Goal: Task Accomplishment & Management: Complete application form

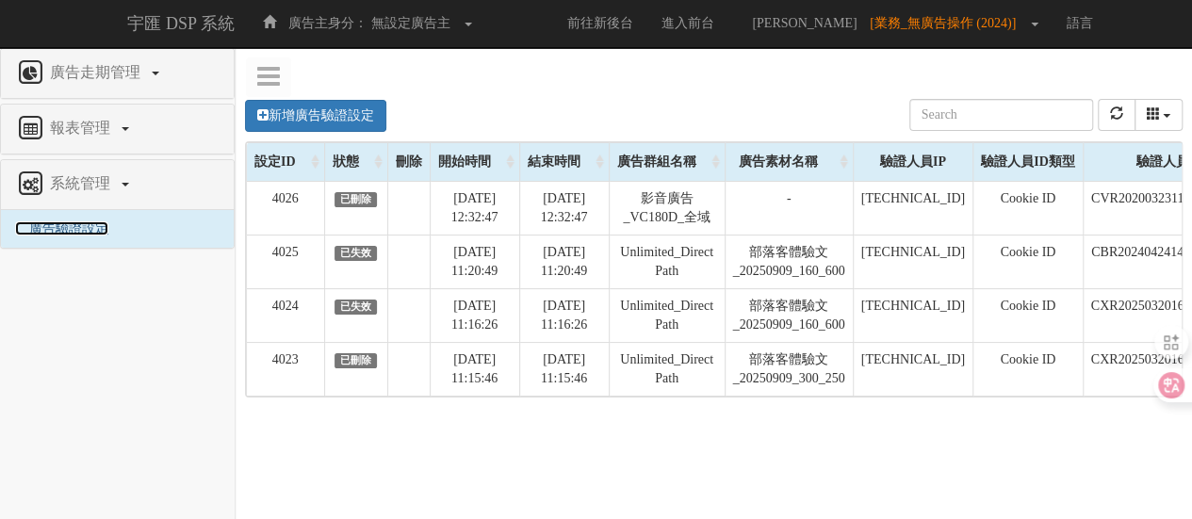
click at [34, 233] on span "廣告驗證設定" at bounding box center [61, 228] width 93 height 14
click at [285, 112] on link "新增廣告驗證設定" at bounding box center [315, 116] width 141 height 32
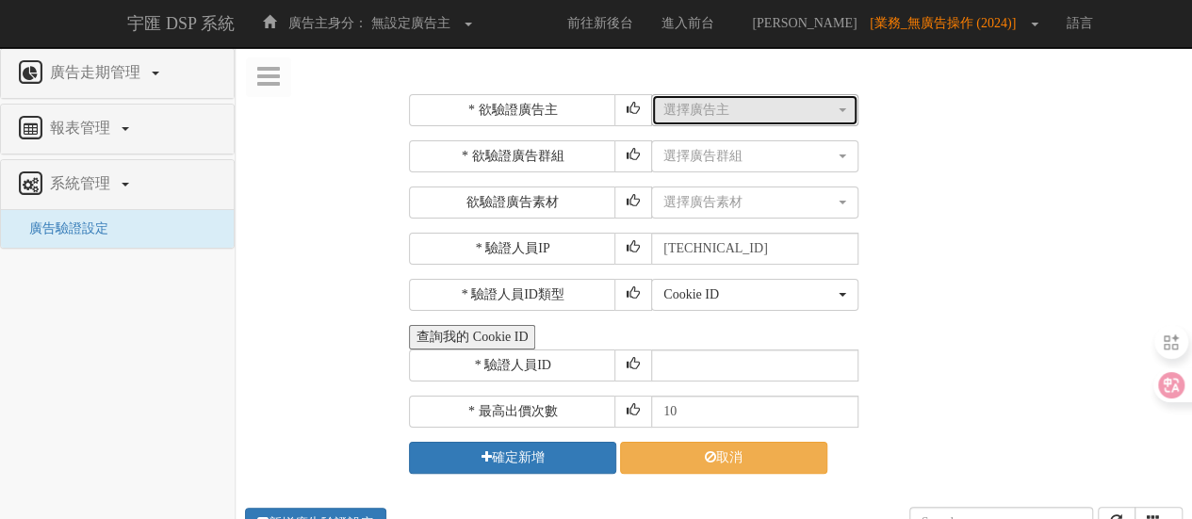
click at [703, 112] on div "選擇廣告主" at bounding box center [749, 110] width 172 height 19
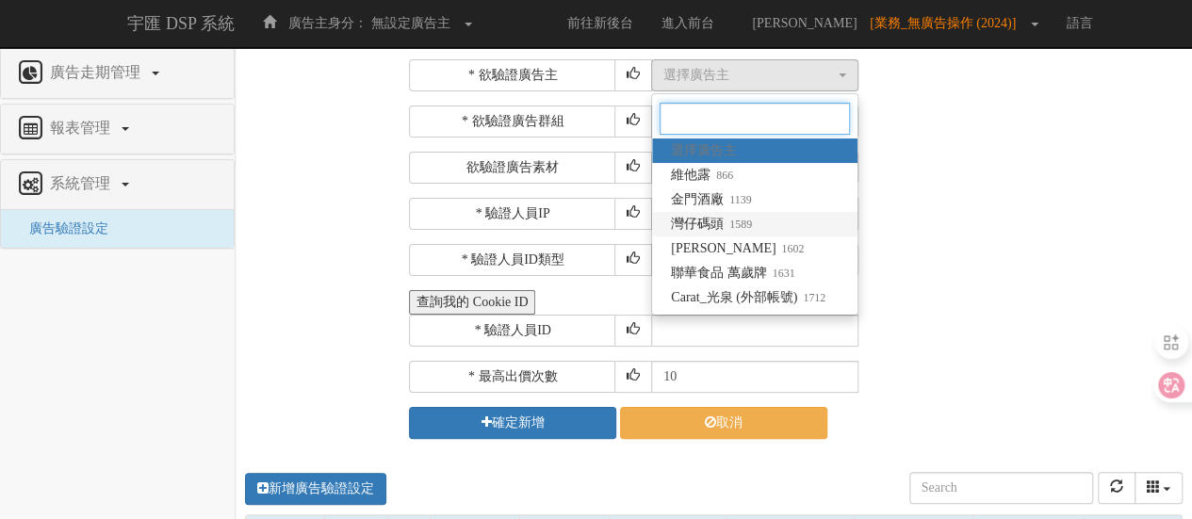
scroll to position [34, 0]
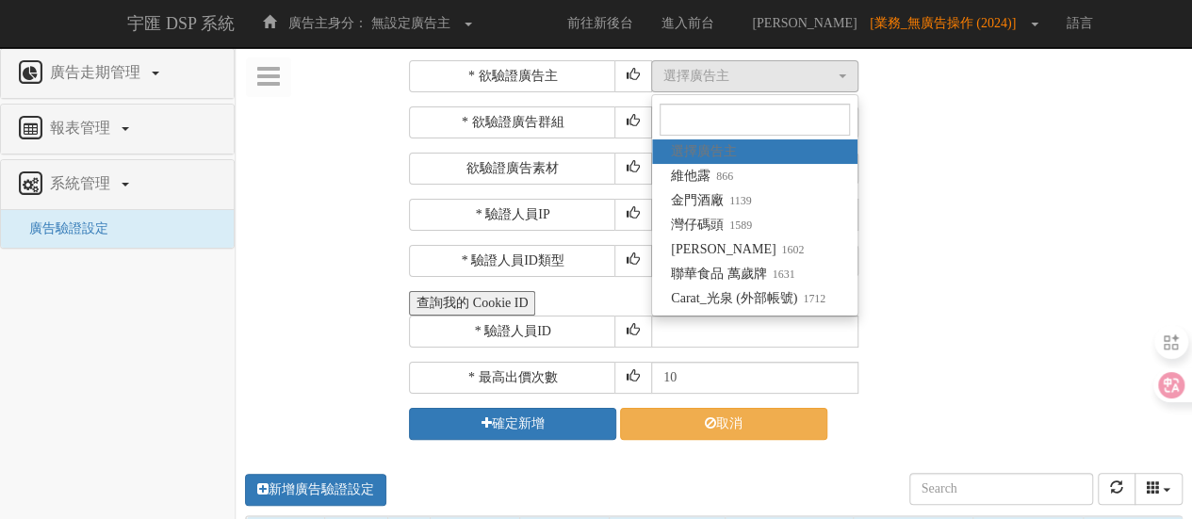
click at [881, 240] on div "* 欲驗證廣告主 選擇廣告主 維他露 金門酒廠 灣仔碼頭 麥香 聯華食品 萬歲牌 Carat_光泉 (外部帳號) 選擇廣告主 選擇廣告主 維他露 866 金門…" at bounding box center [793, 250] width 769 height 380
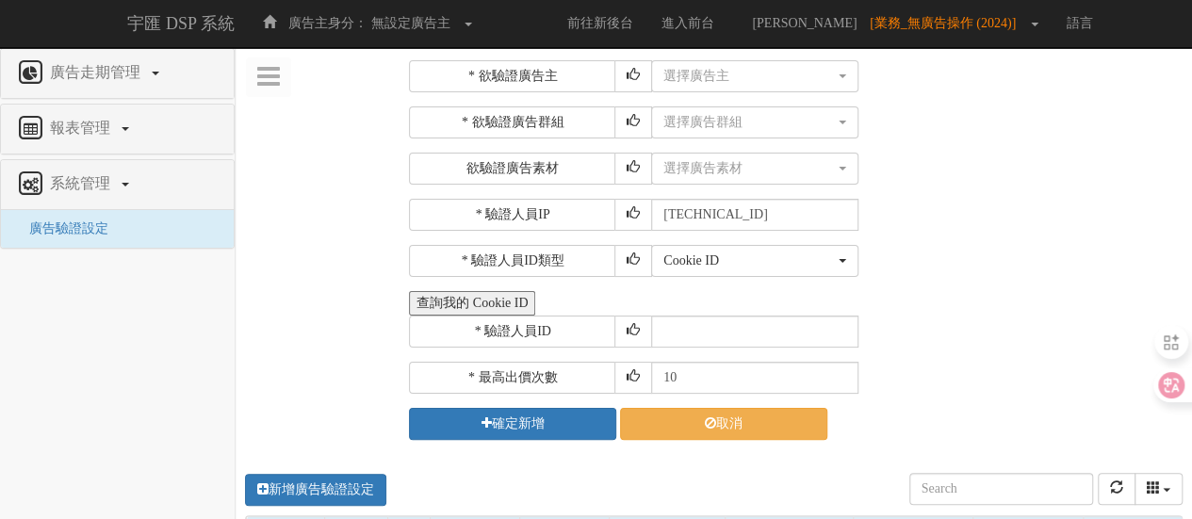
click at [182, 367] on nav "廣告走期管理 報表管理 全站分析 系統管理 廣告驗證設定" at bounding box center [118, 283] width 236 height 471
click at [214, 399] on nav "廣告走期管理 報表管理 全站分析 系統管理 廣告驗證設定" at bounding box center [118, 283] width 236 height 471
